Goal: Task Accomplishment & Management: Manage account settings

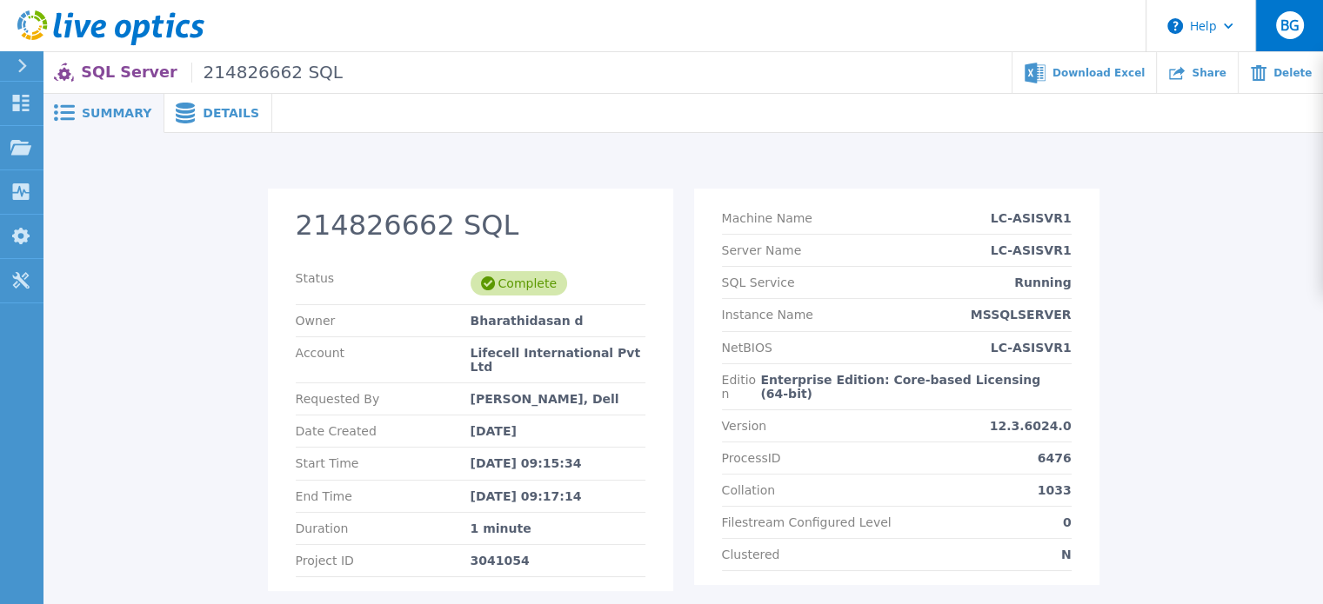
click at [1289, 40] on button "BG" at bounding box center [1289, 25] width 68 height 51
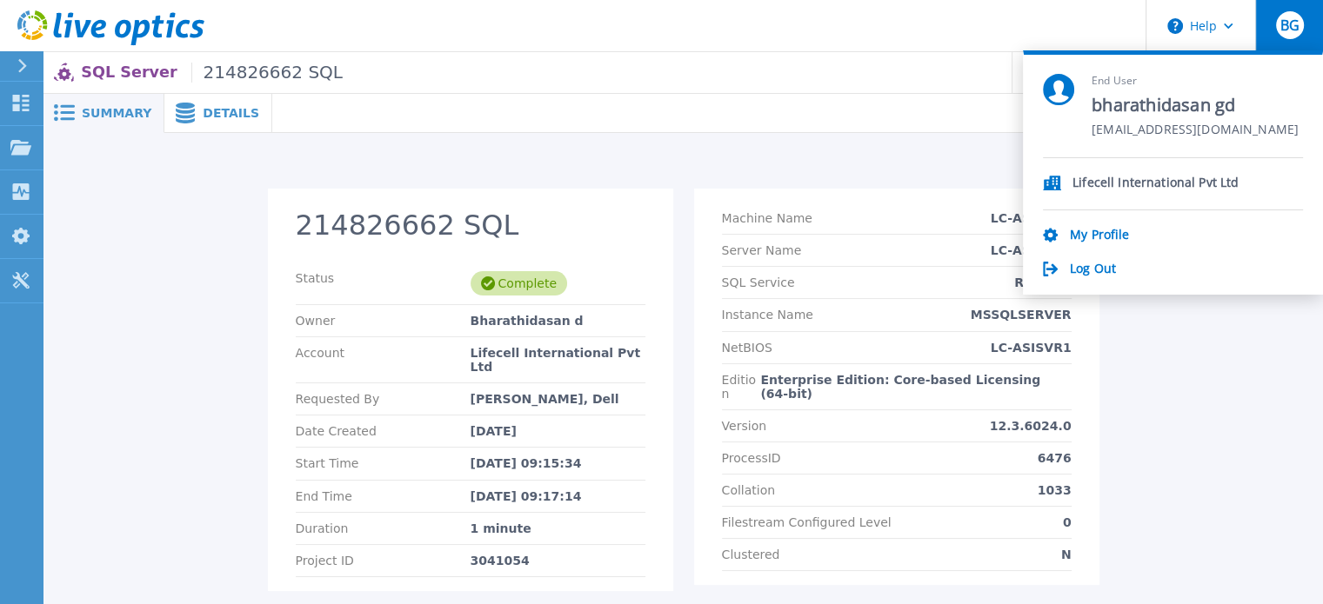
click at [1126, 186] on p "Lifecell International Pvt Ltd" at bounding box center [1155, 184] width 166 height 17
click at [1140, 177] on p "Lifecell International Pvt Ltd" at bounding box center [1155, 184] width 166 height 17
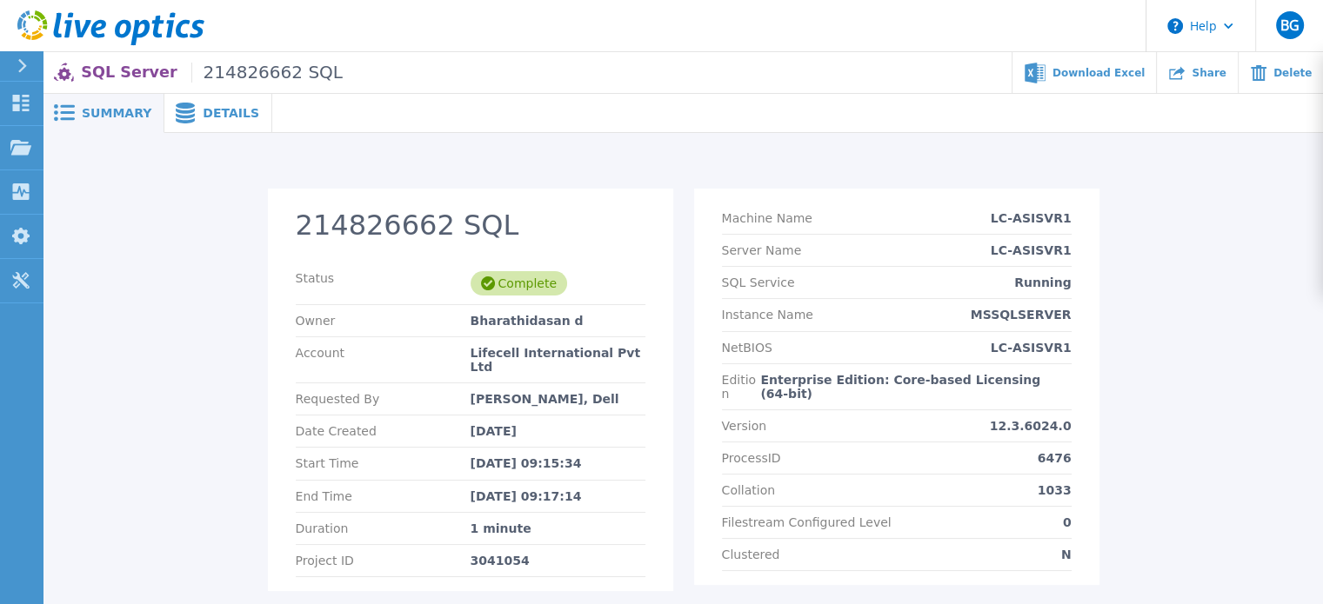
click at [1188, 325] on div "214826662 SQL Status Complete Owner Bharathidasan d Account Lifecell Internatio…" at bounding box center [683, 400] width 1246 height 423
click at [1221, 26] on button "Help" at bounding box center [1200, 26] width 109 height 52
click at [1279, 30] on span "BG" at bounding box center [1288, 25] width 19 height 14
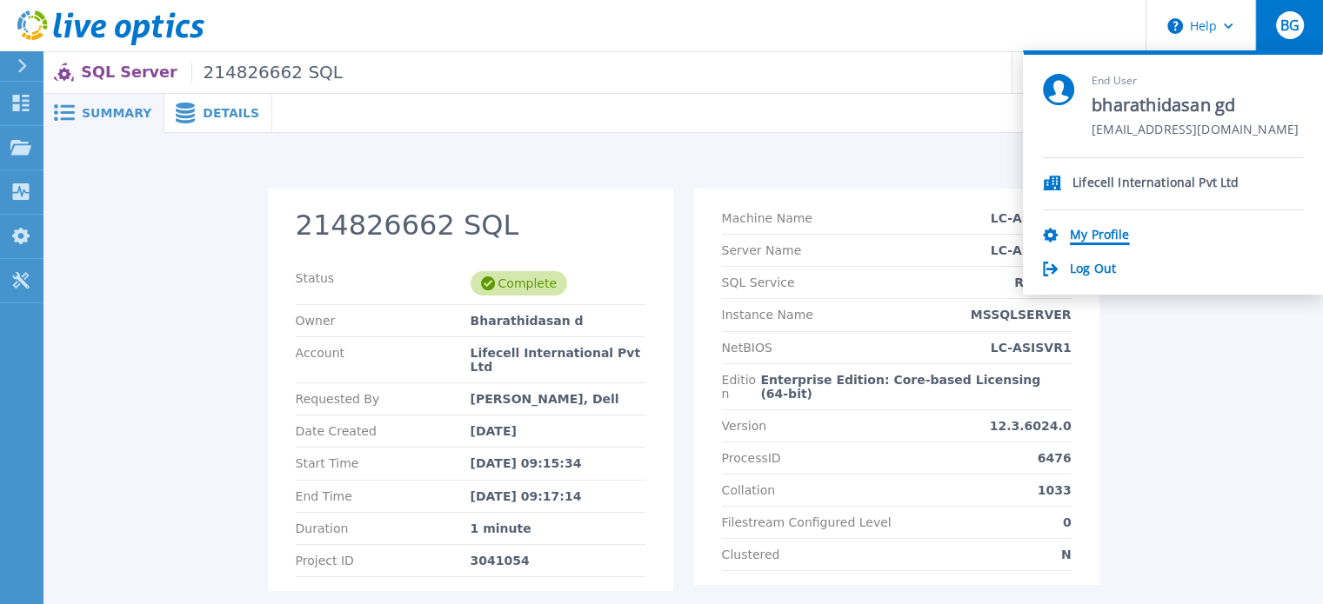
click at [1099, 237] on link "My Profile" at bounding box center [1099, 236] width 59 height 17
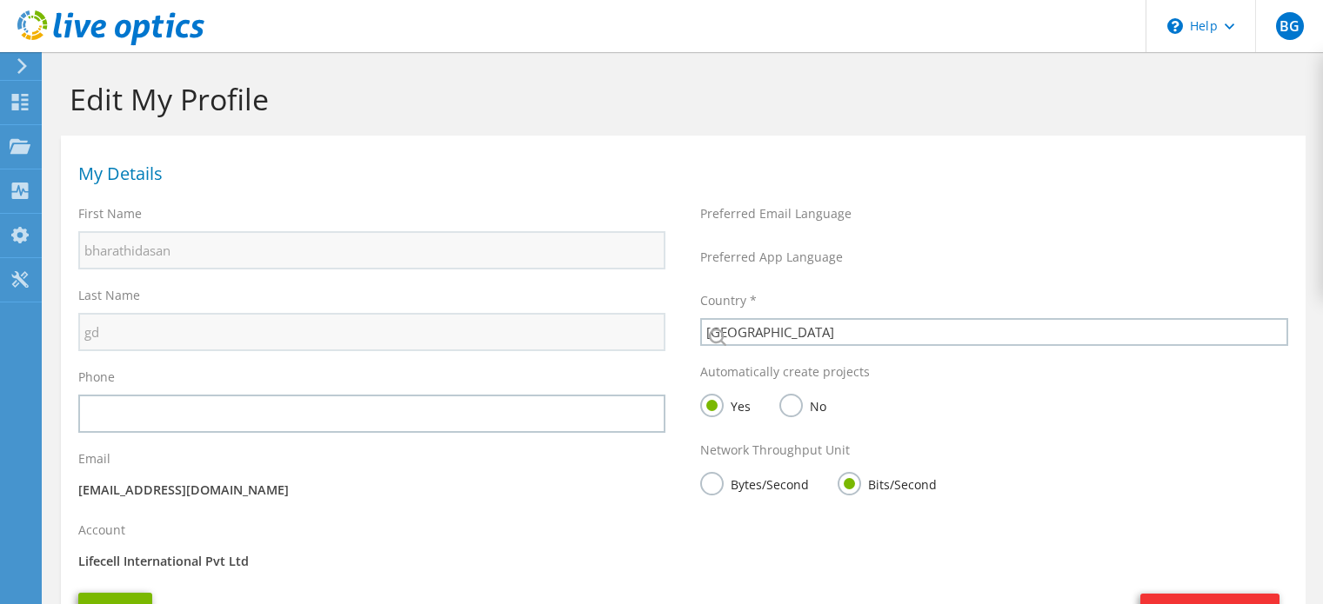
select select "101"
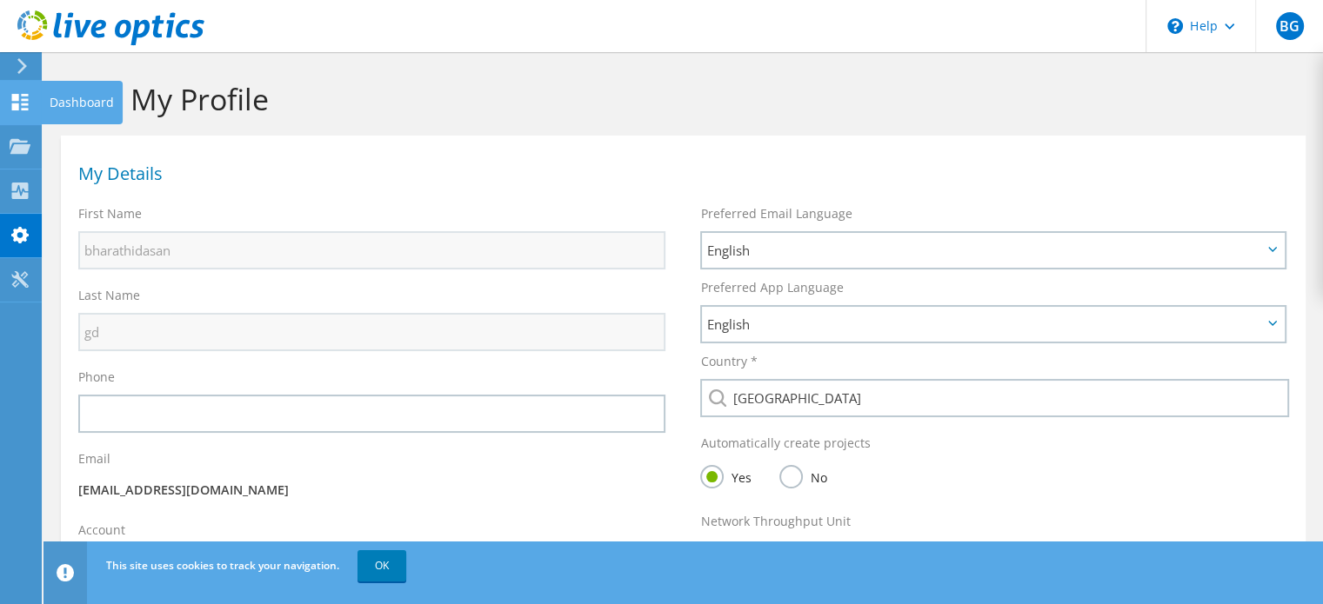
click at [24, 107] on use at bounding box center [20, 102] width 17 height 17
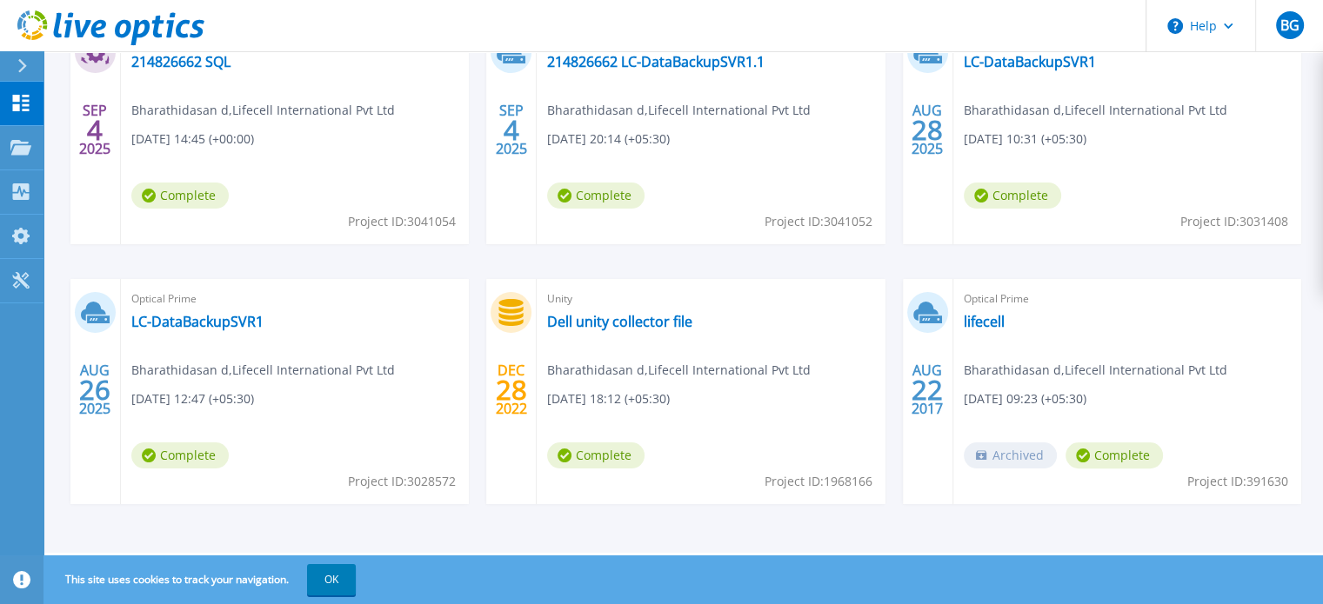
scroll to position [358, 0]
click at [651, 323] on link "Dell unity collector file" at bounding box center [619, 321] width 145 height 17
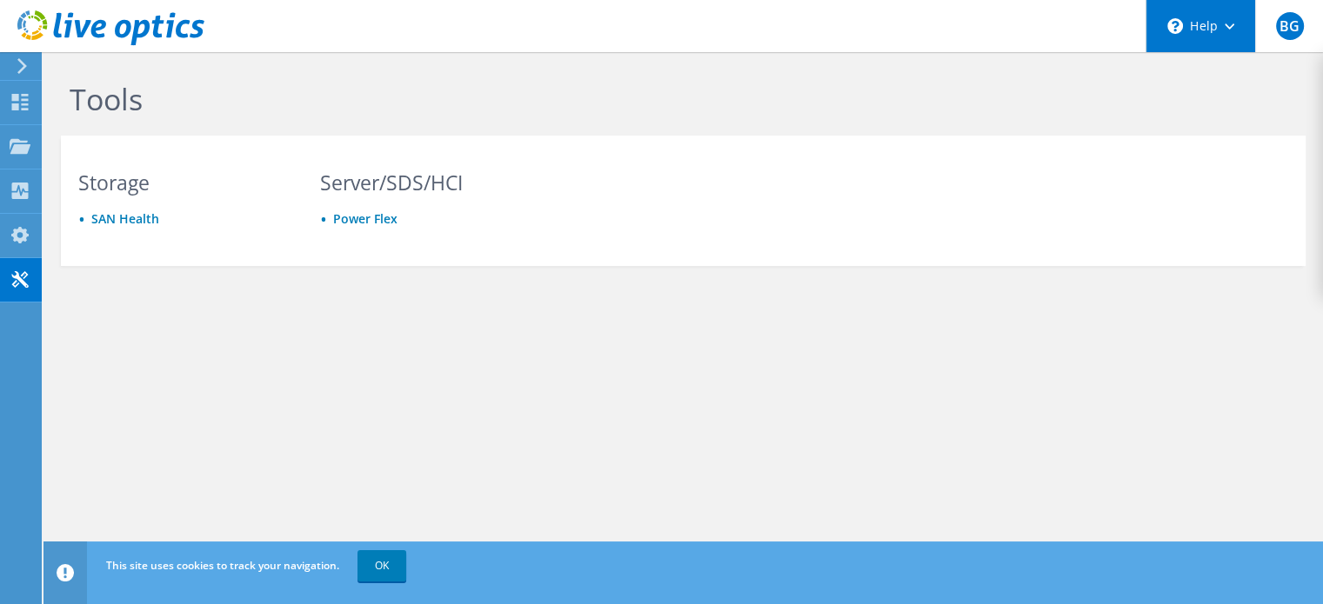
click at [1202, 34] on div "\n Help" at bounding box center [1200, 26] width 110 height 52
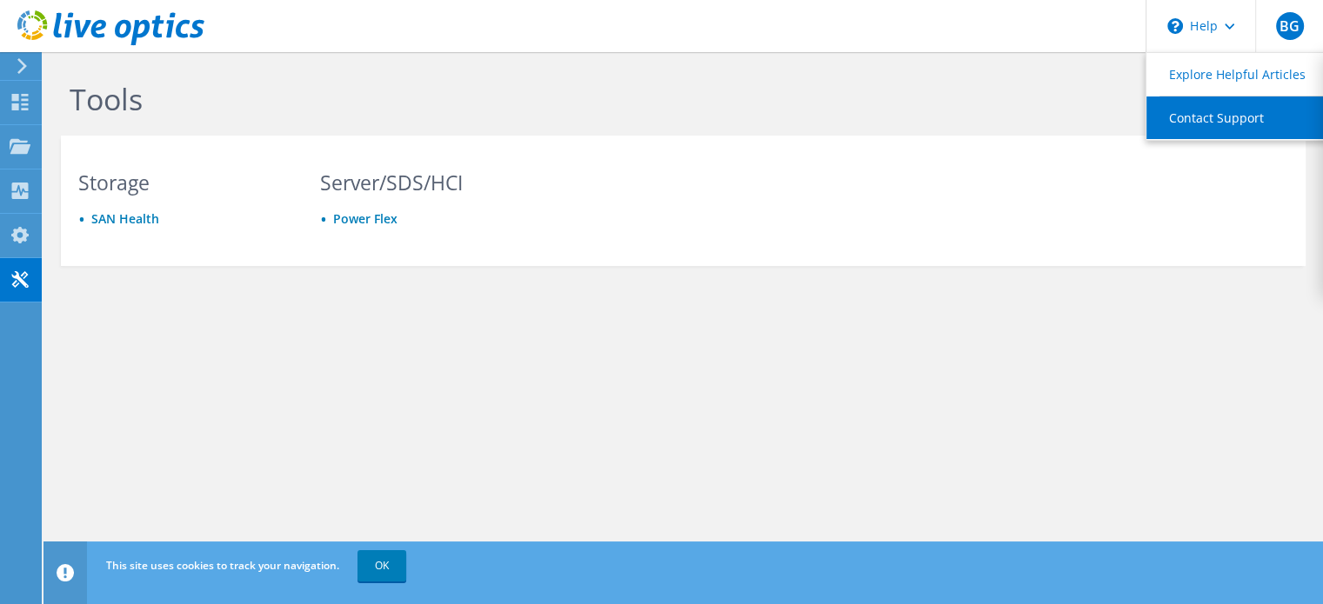
click at [1219, 123] on link "Contact Support" at bounding box center [1243, 118] width 194 height 43
click at [1191, 123] on link "Contact Support" at bounding box center [1243, 118] width 194 height 43
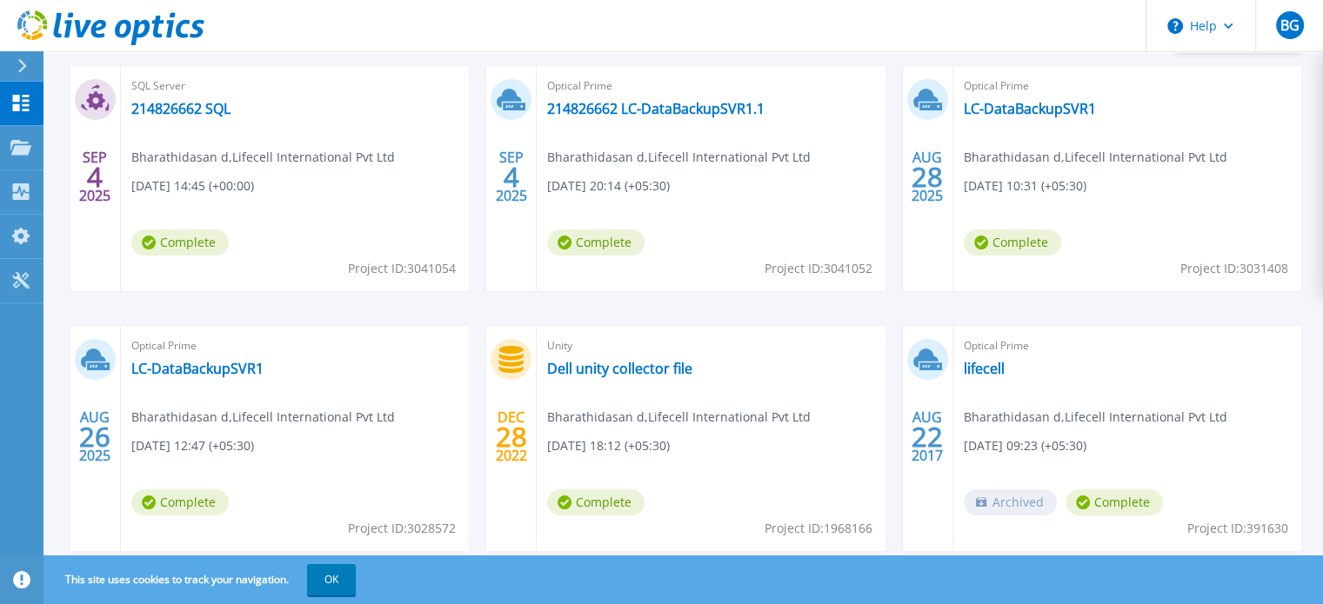
scroll to position [358, 0]
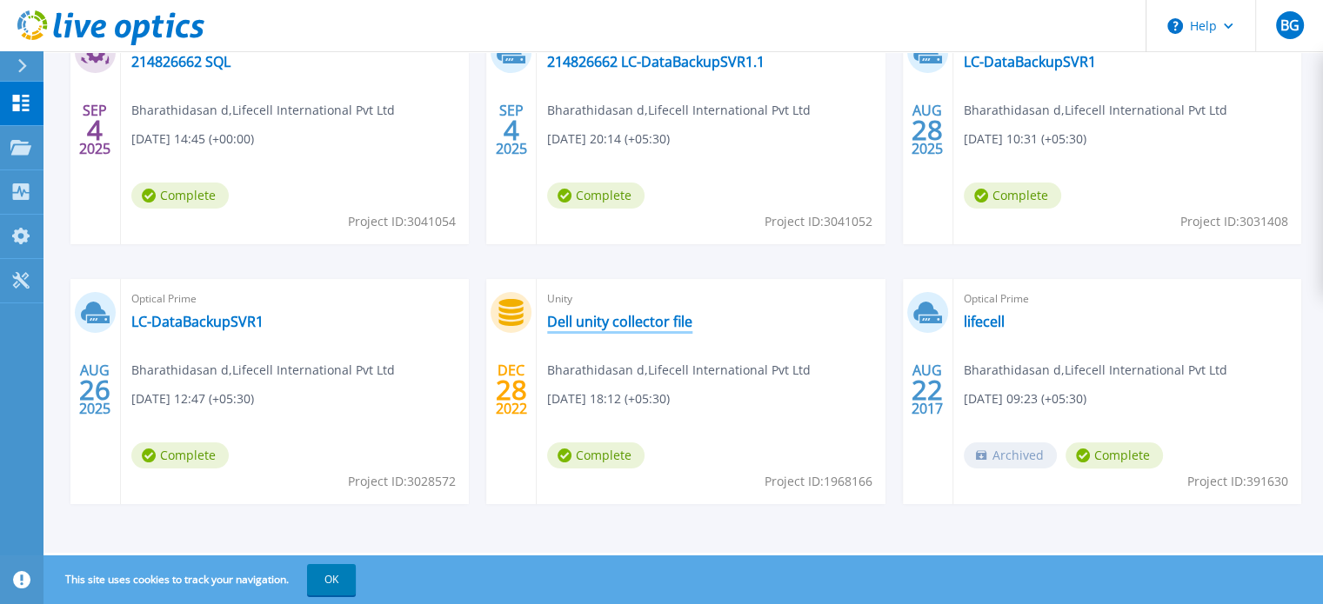
click at [617, 325] on link "Dell unity collector file" at bounding box center [619, 321] width 145 height 17
